Goal: Find specific page/section: Find specific page/section

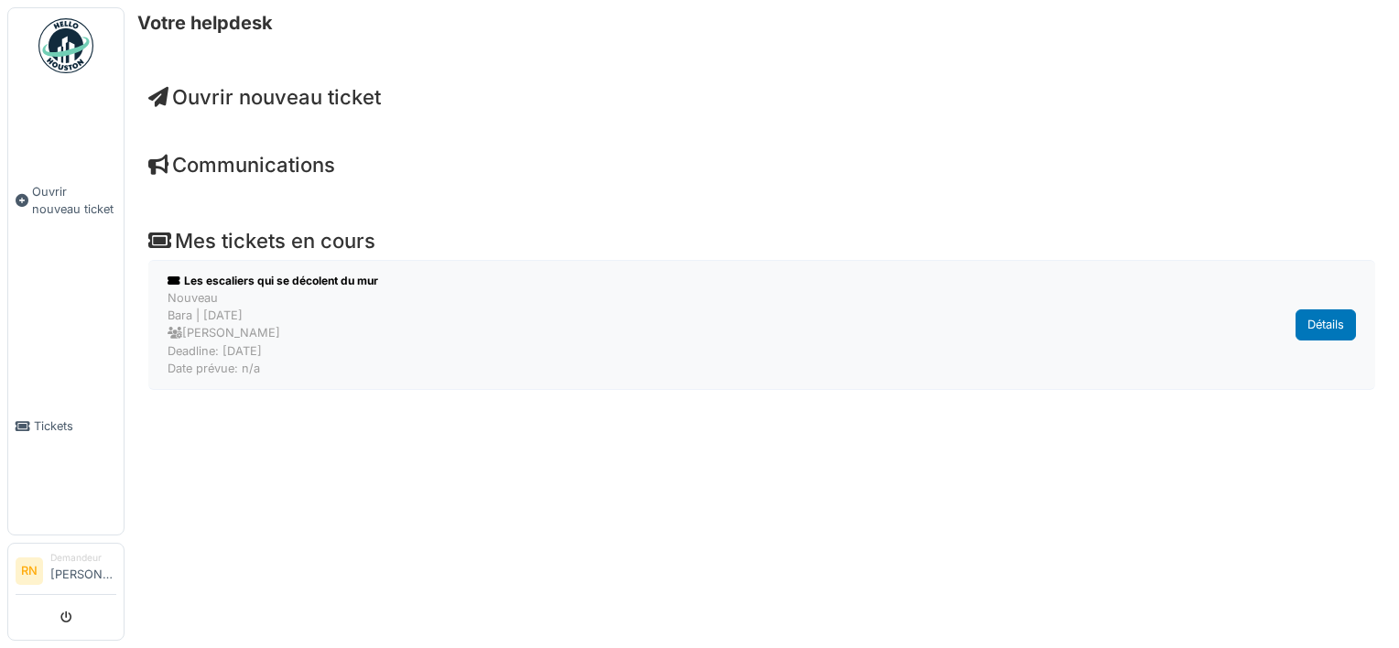
click at [1307, 328] on div "Détails" at bounding box center [1325, 324] width 60 height 30
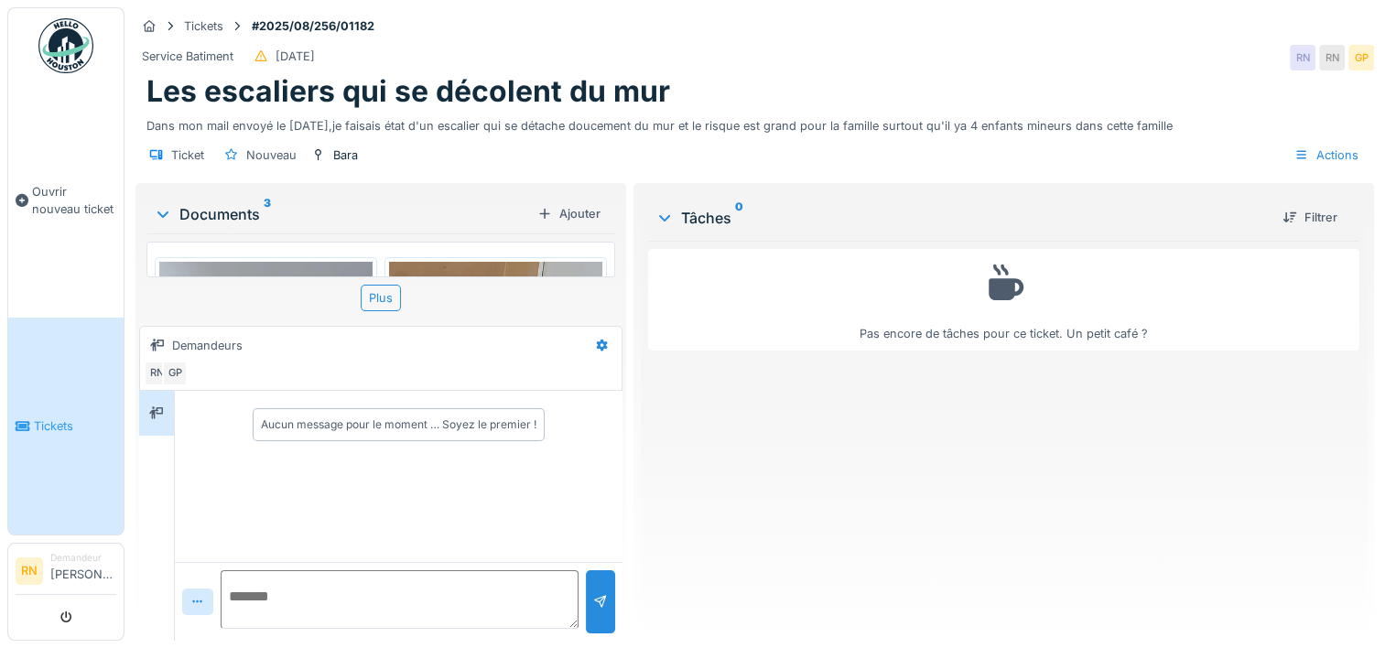
click at [49, 417] on span "Tickets" at bounding box center [75, 425] width 82 height 17
